Goal: Use online tool/utility: Utilize a website feature to perform a specific function

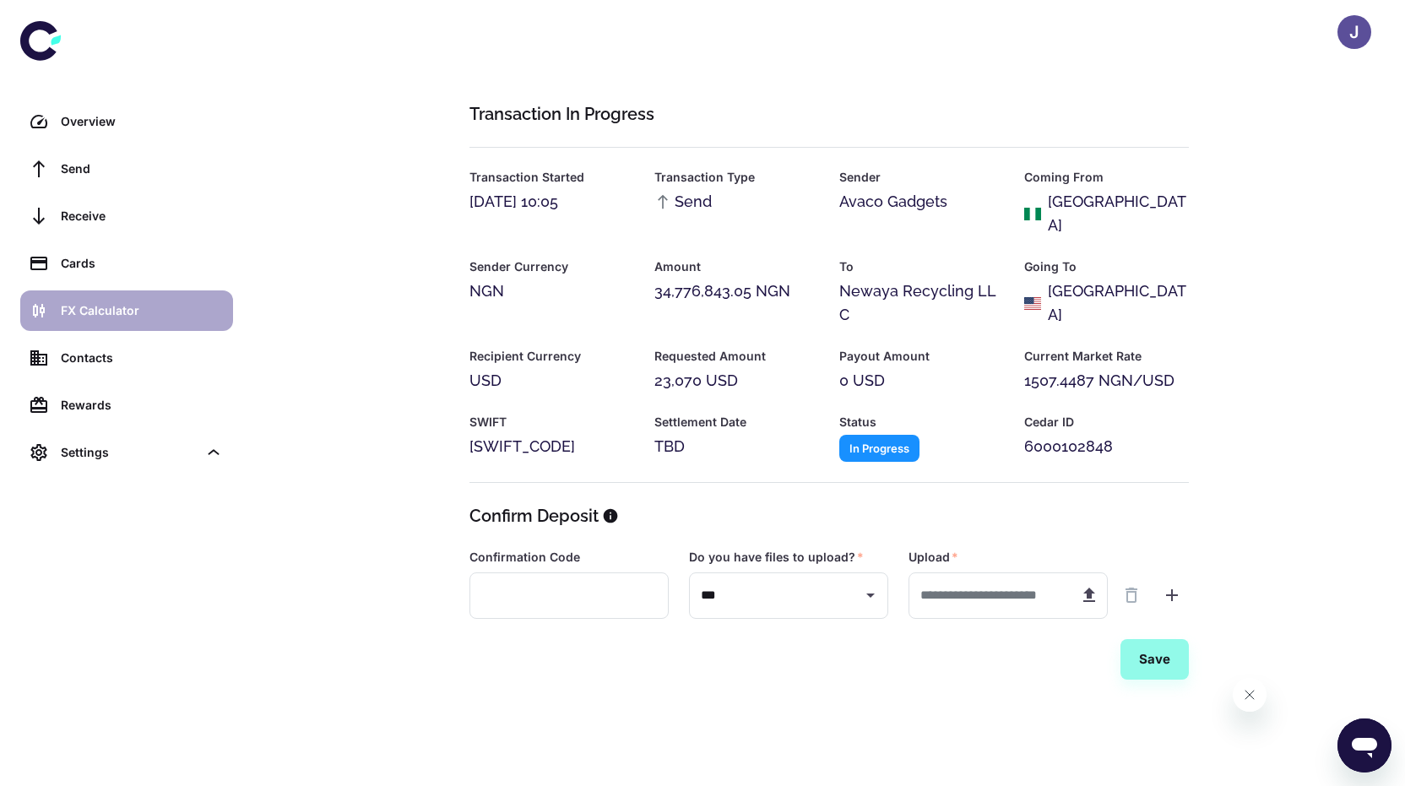
click at [100, 299] on link "FX Calculator" at bounding box center [126, 310] width 213 height 41
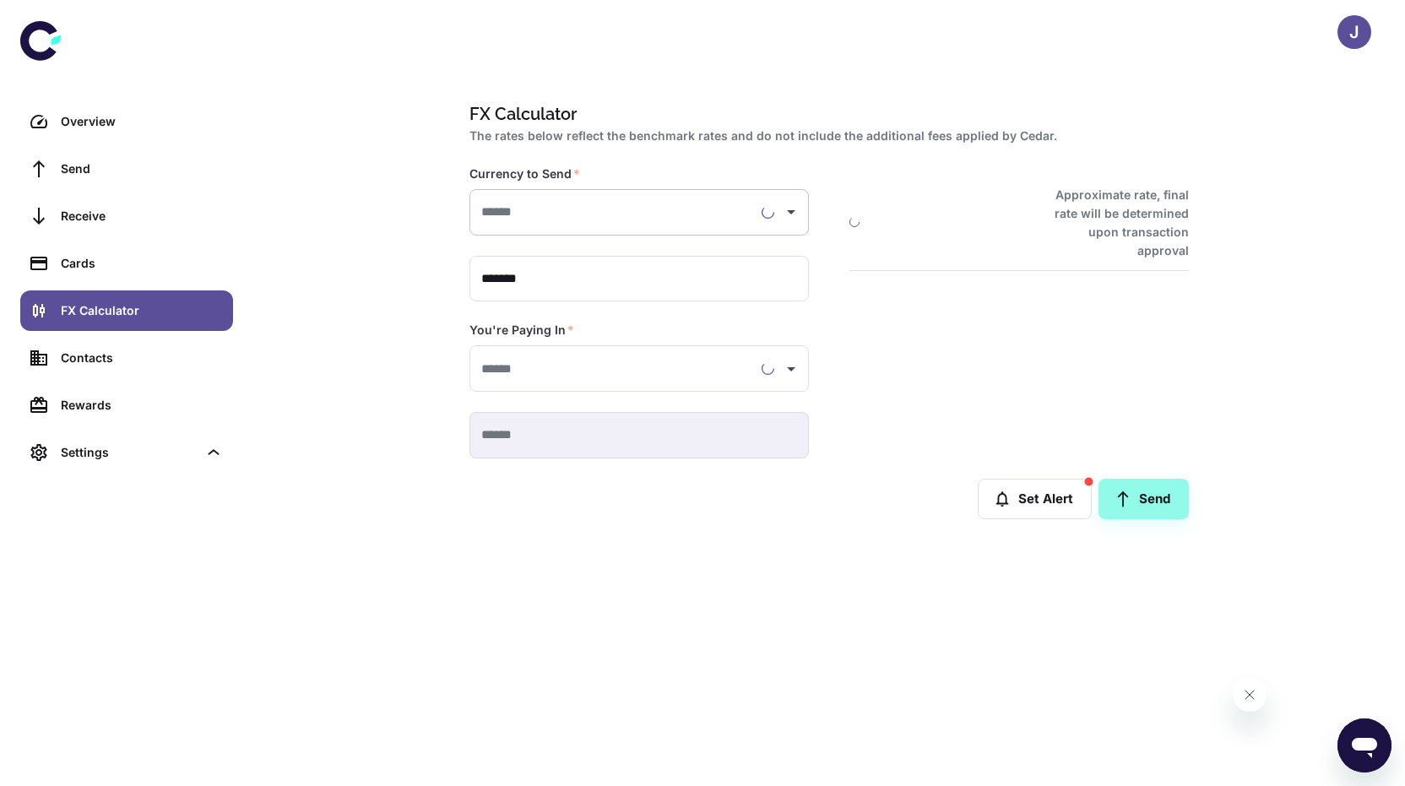
type input "**********"
